Goal: Navigation & Orientation: Go to known website

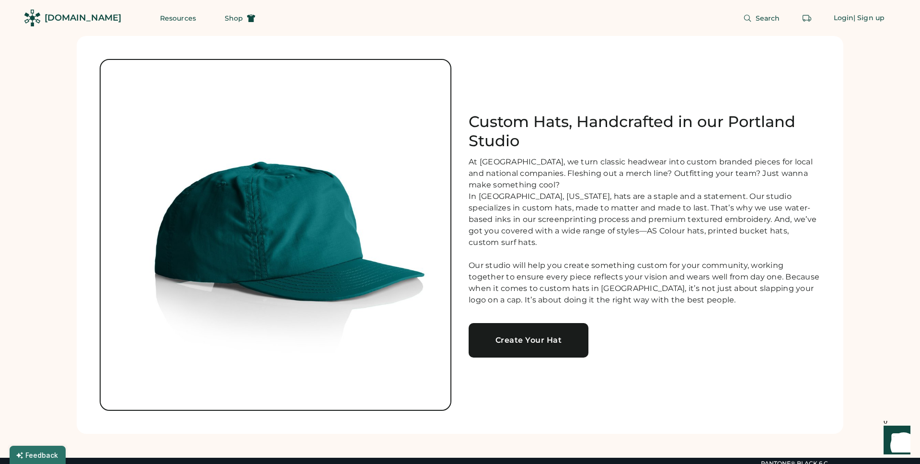
click at [70, 19] on div "[DOMAIN_NAME]" at bounding box center [83, 18] width 77 height 12
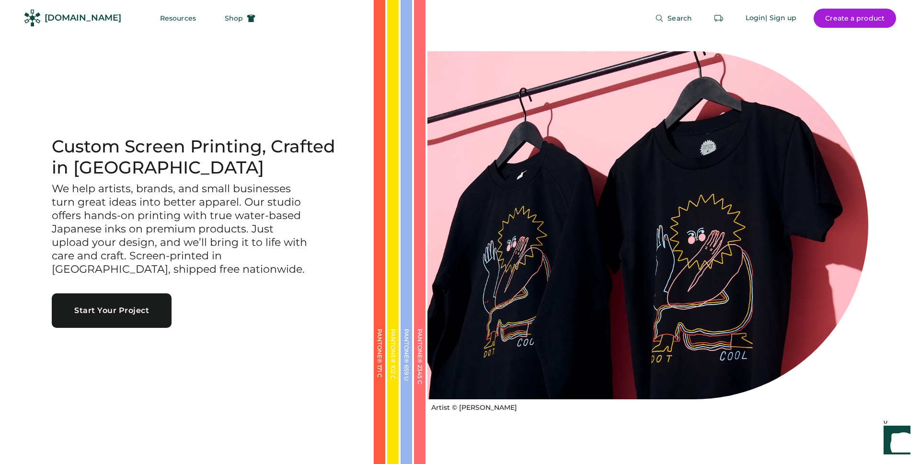
click at [53, 13] on div "[DOMAIN_NAME]" at bounding box center [83, 18] width 77 height 12
click at [160, 17] on button "Resources" at bounding box center [177, 18] width 59 height 19
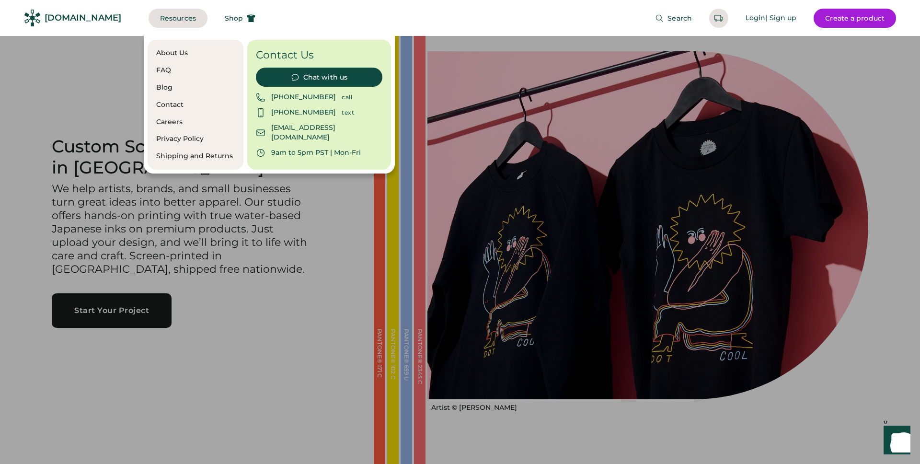
click at [483, 22] on div "Search Login | Sign up Create a product" at bounding box center [581, 18] width 629 height 36
click at [471, 18] on div "Search Login | Sign up Create a product" at bounding box center [581, 18] width 629 height 36
click at [109, 64] on div at bounding box center [460, 232] width 920 height 464
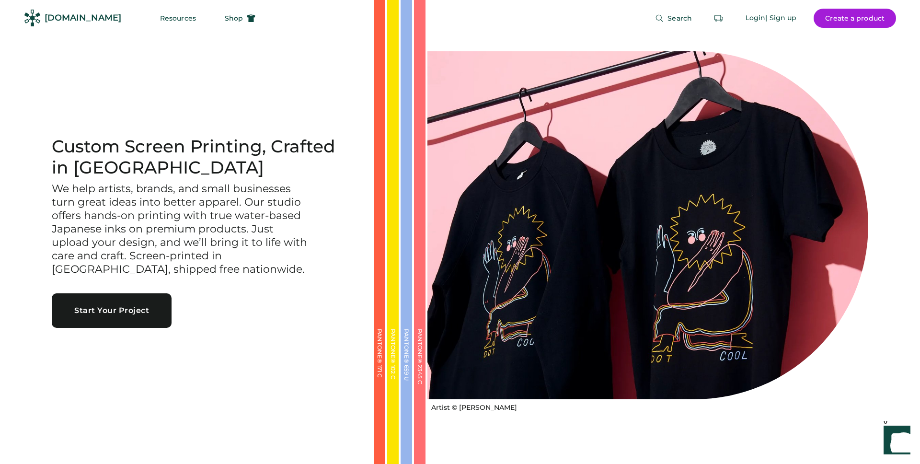
click at [37, 17] on img at bounding box center [32, 18] width 17 height 17
click at [82, 17] on div "[DOMAIN_NAME]" at bounding box center [83, 18] width 77 height 12
